Goal: Task Accomplishment & Management: Manage account settings

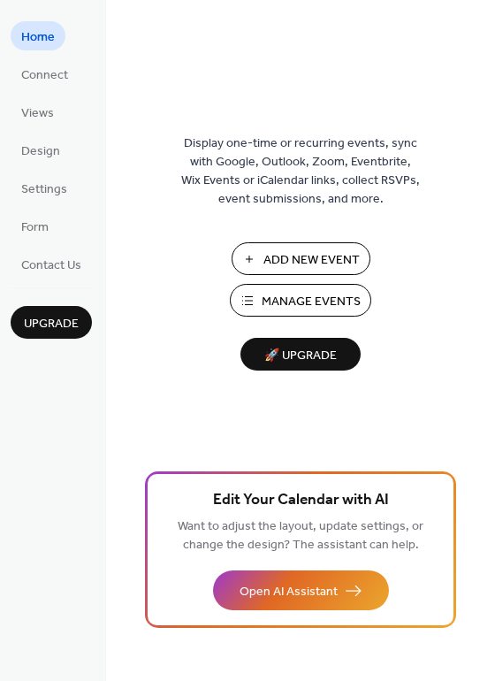
click at [330, 295] on span "Manage Events" at bounding box center [311, 302] width 99 height 19
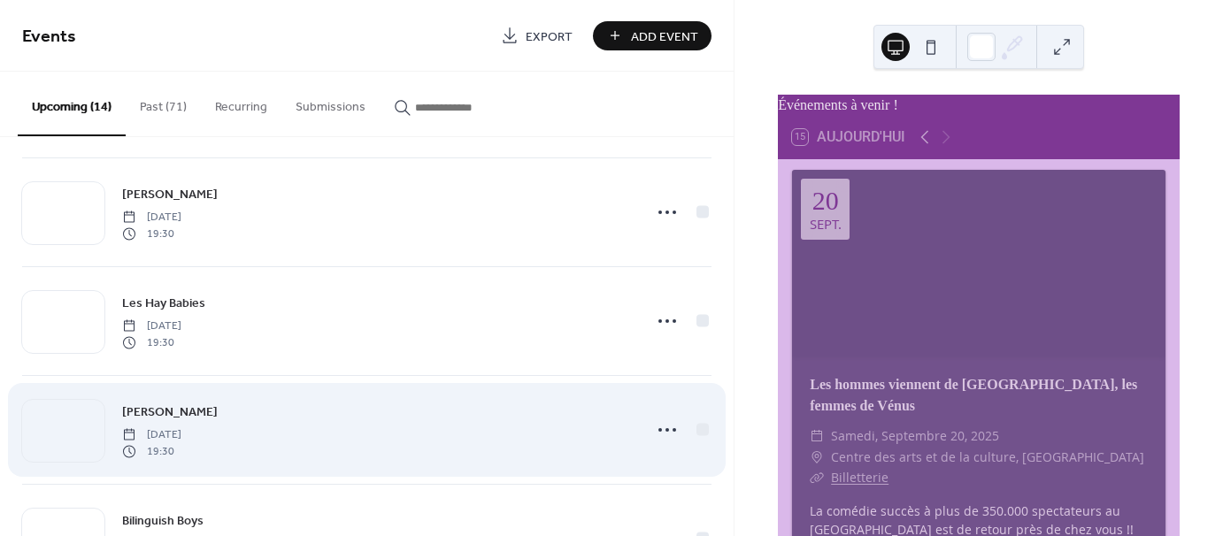
scroll to position [88, 0]
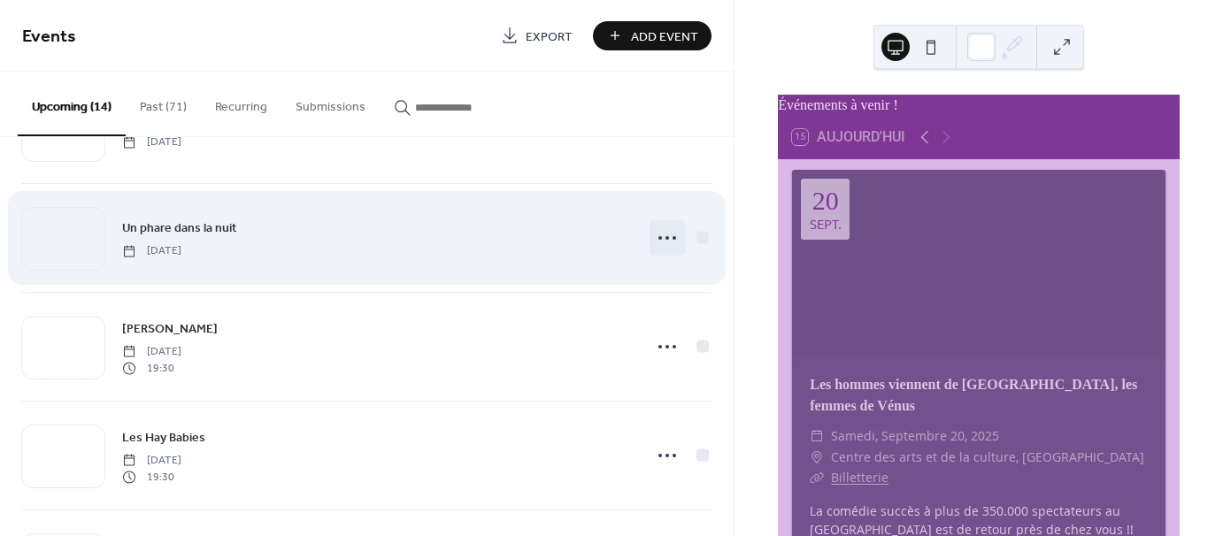
click at [658, 226] on icon at bounding box center [667, 238] width 28 height 28
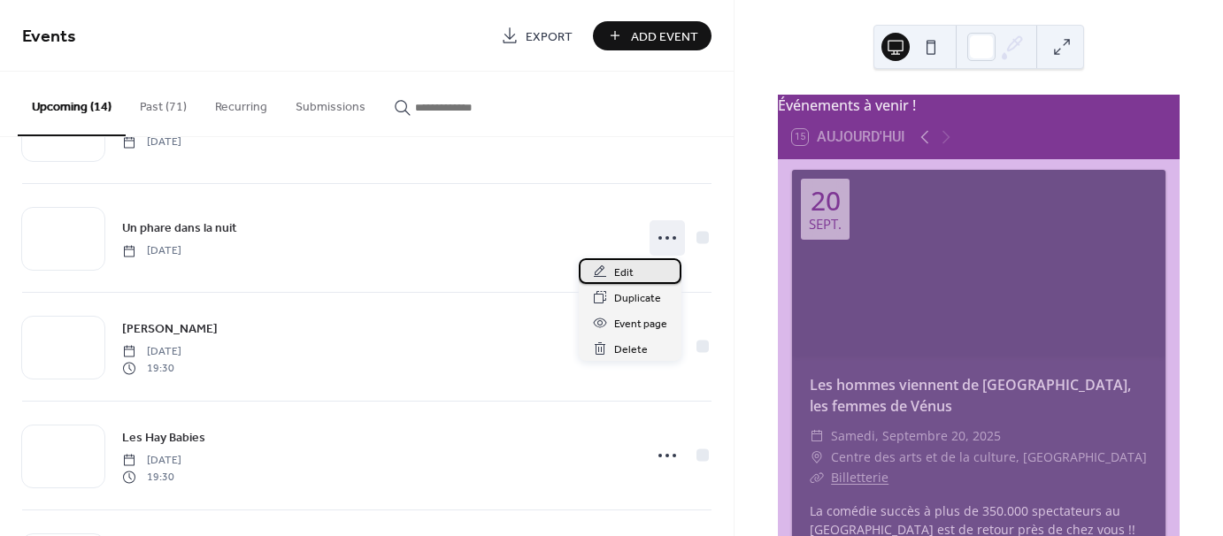
click at [618, 270] on span "Edit" at bounding box center [623, 273] width 19 height 19
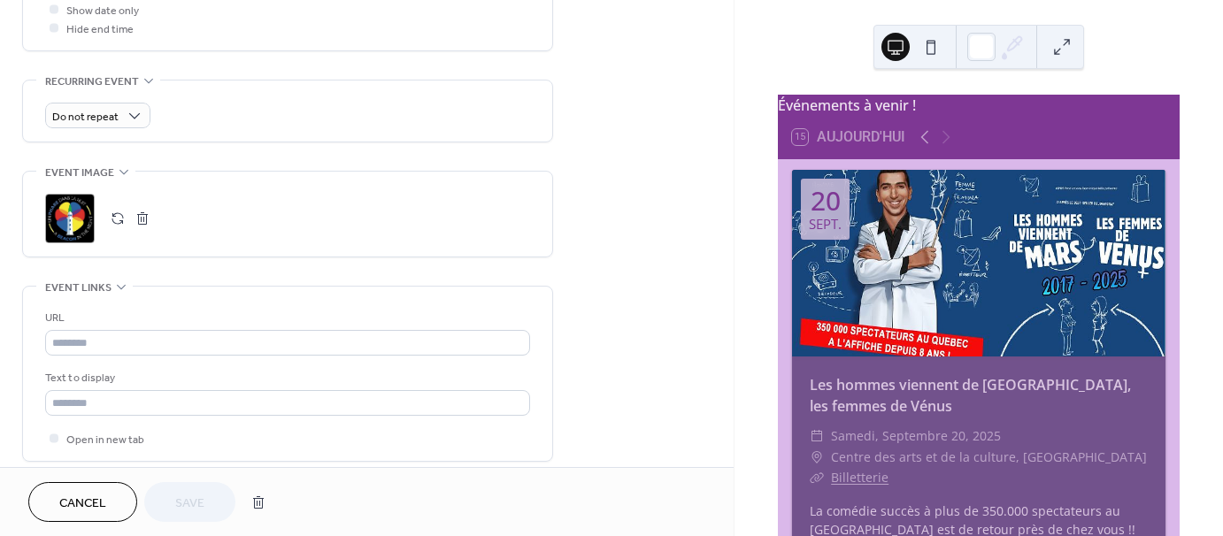
scroll to position [708, 0]
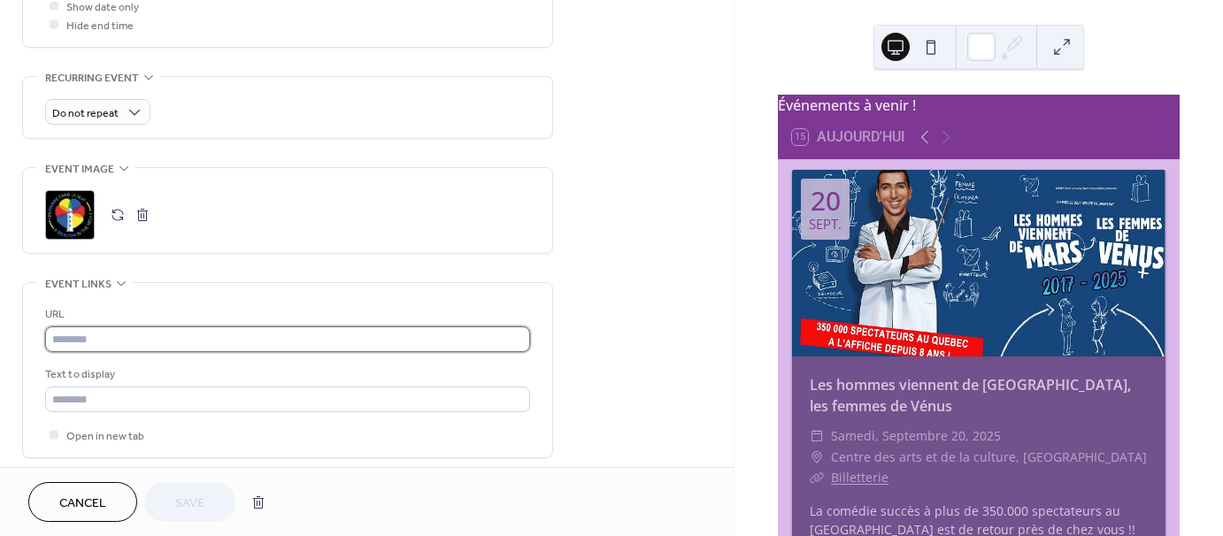
click at [138, 337] on input "text" at bounding box center [287, 339] width 485 height 26
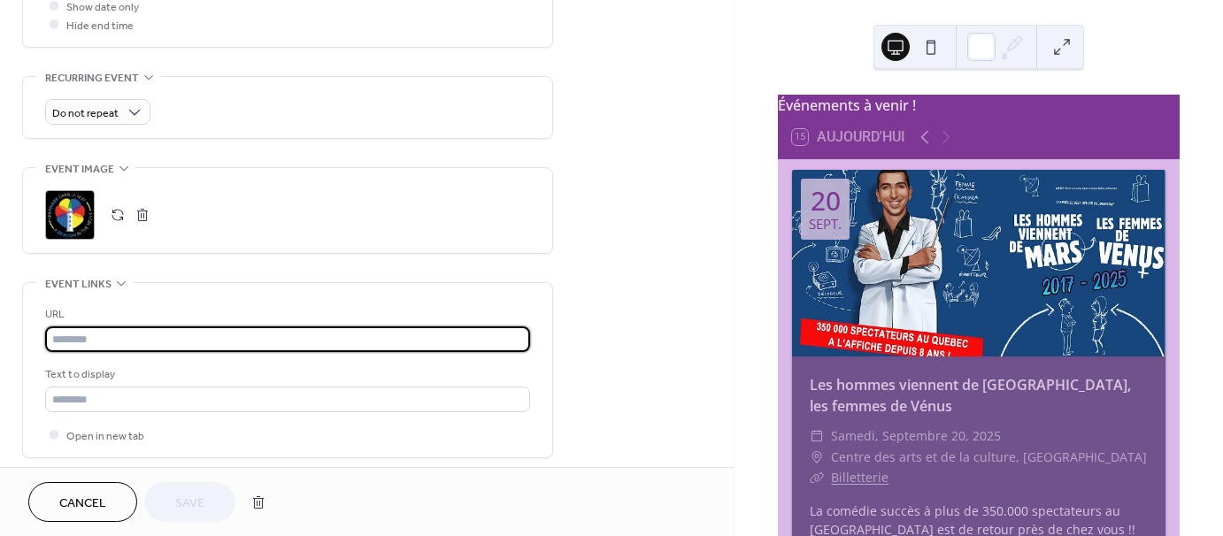
type input "**********"
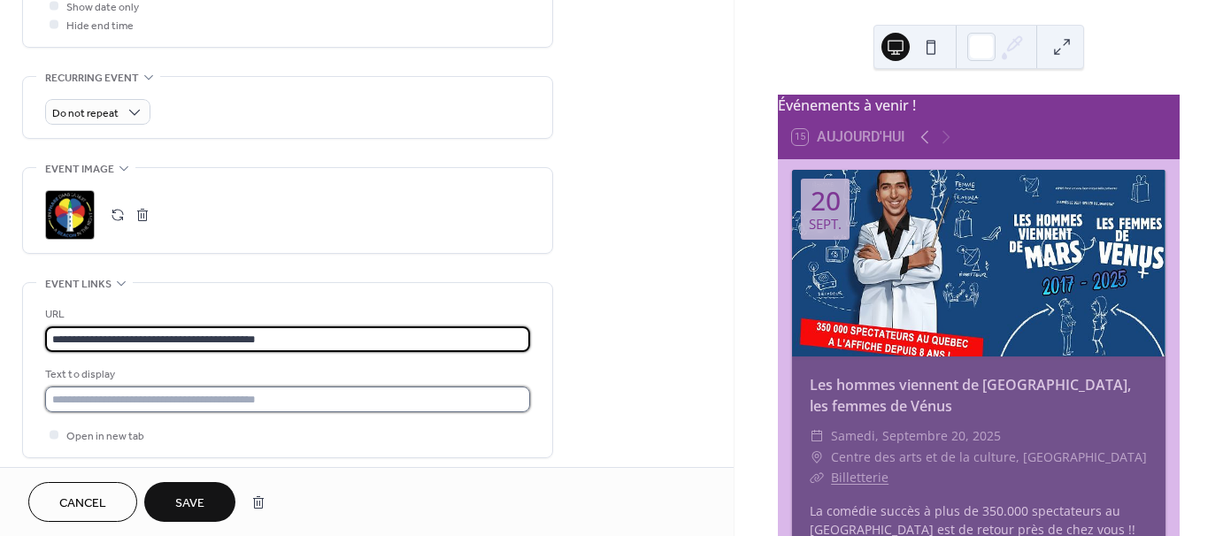
click at [148, 395] on input "text" at bounding box center [287, 400] width 485 height 26
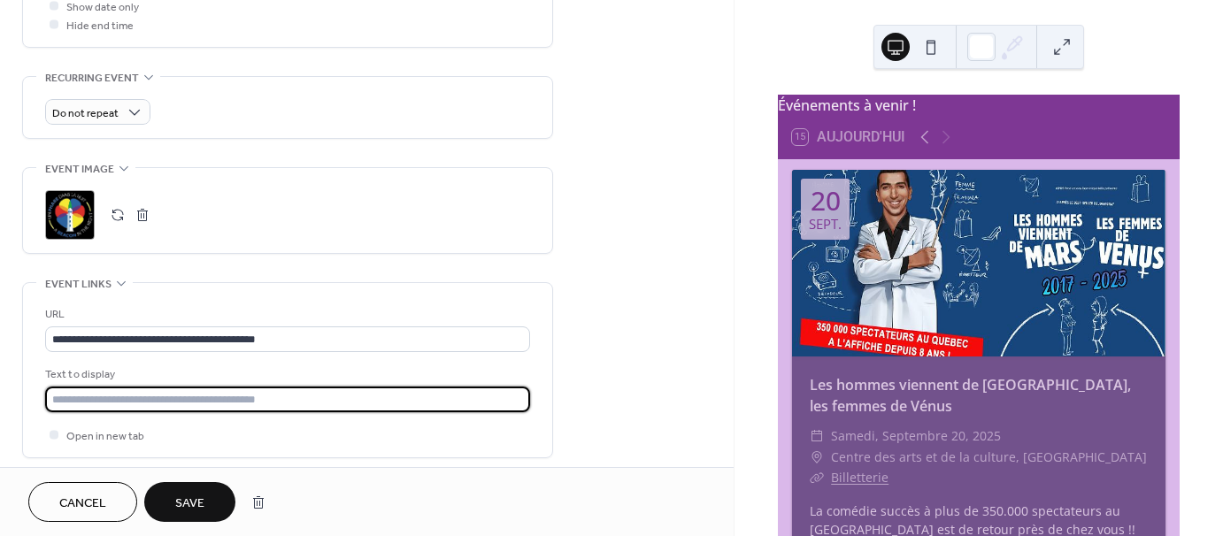
type input "**********"
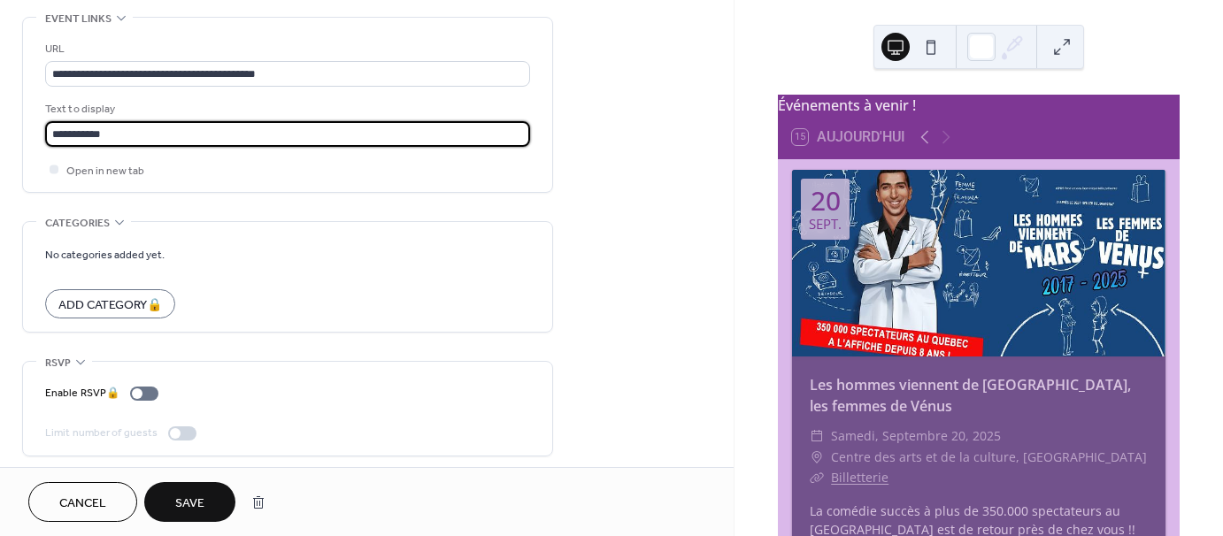
scroll to position [977, 0]
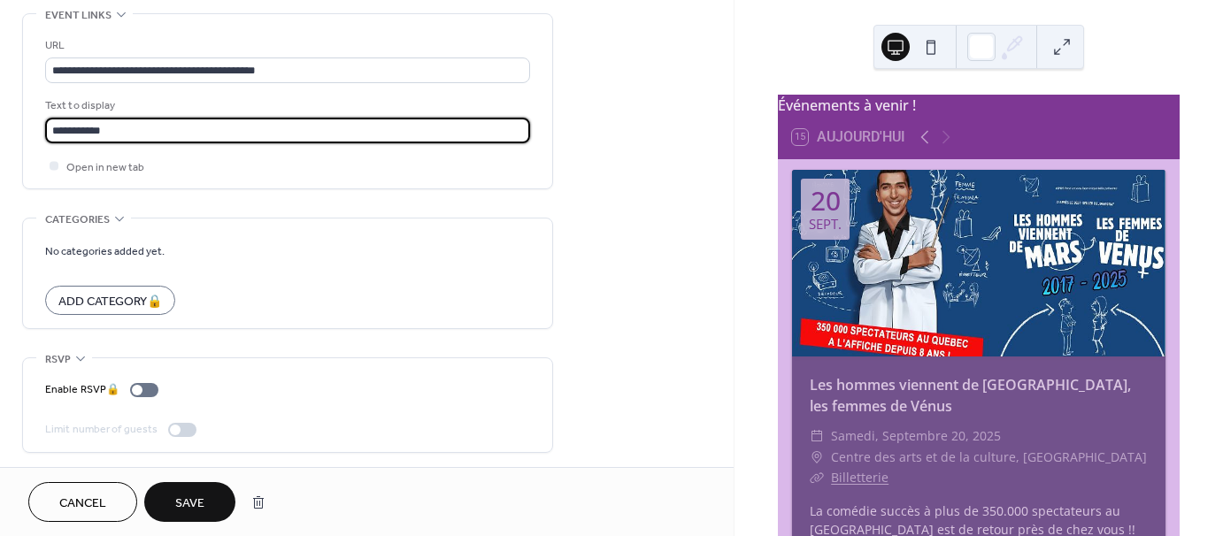
click at [205, 496] on button "Save" at bounding box center [189, 502] width 91 height 40
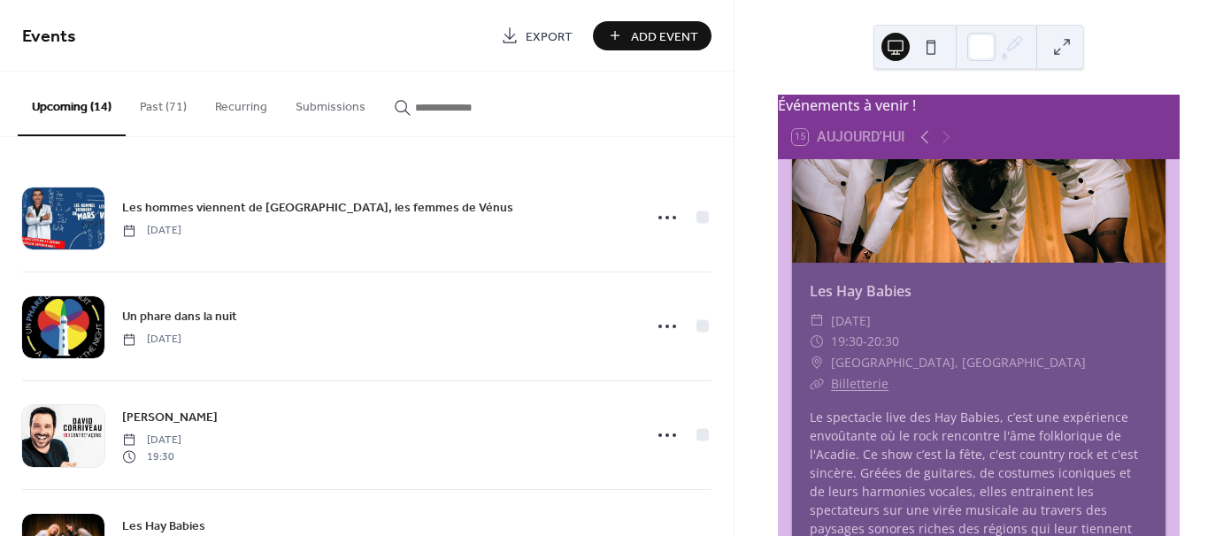
scroll to position [2743, 0]
